Goal: Navigation & Orientation: Find specific page/section

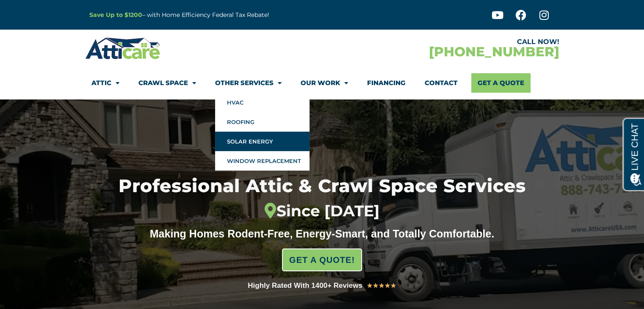
click at [251, 139] on link "Solar Energy" at bounding box center [262, 141] width 94 height 19
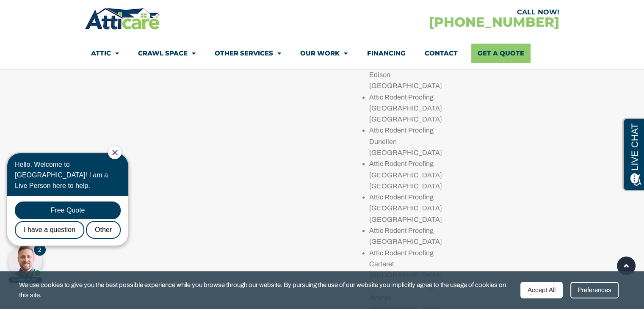
scroll to position [1058, 0]
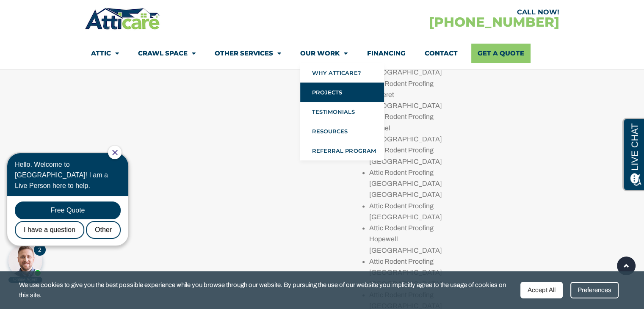
click at [336, 94] on link "Projects" at bounding box center [342, 92] width 84 height 19
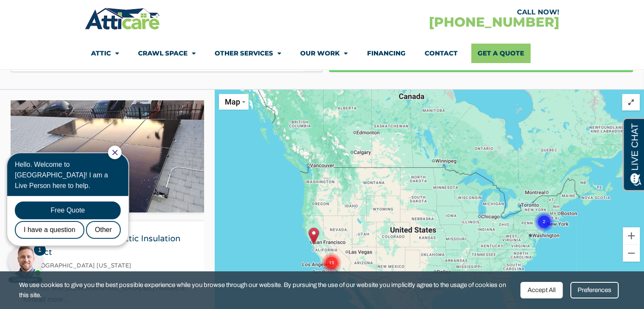
scroll to position [296, 0]
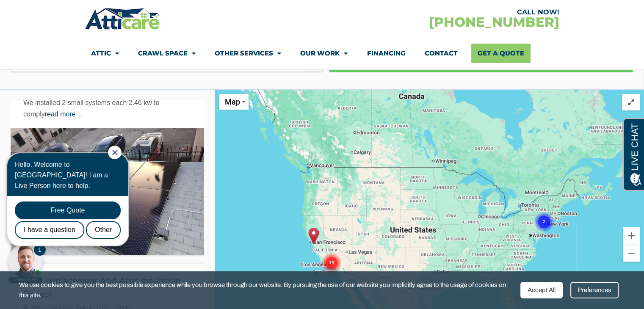
click at [121, 148] on div at bounding box center [115, 153] width 14 height 14
click at [118, 153] on icon "Close Chat" at bounding box center [115, 153] width 6 height 6
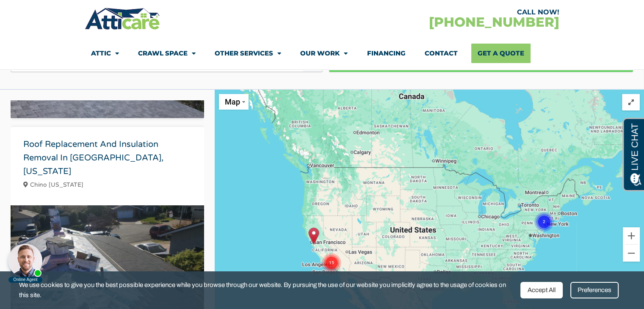
scroll to position [3729, 0]
